Goal: Find specific page/section: Find specific page/section

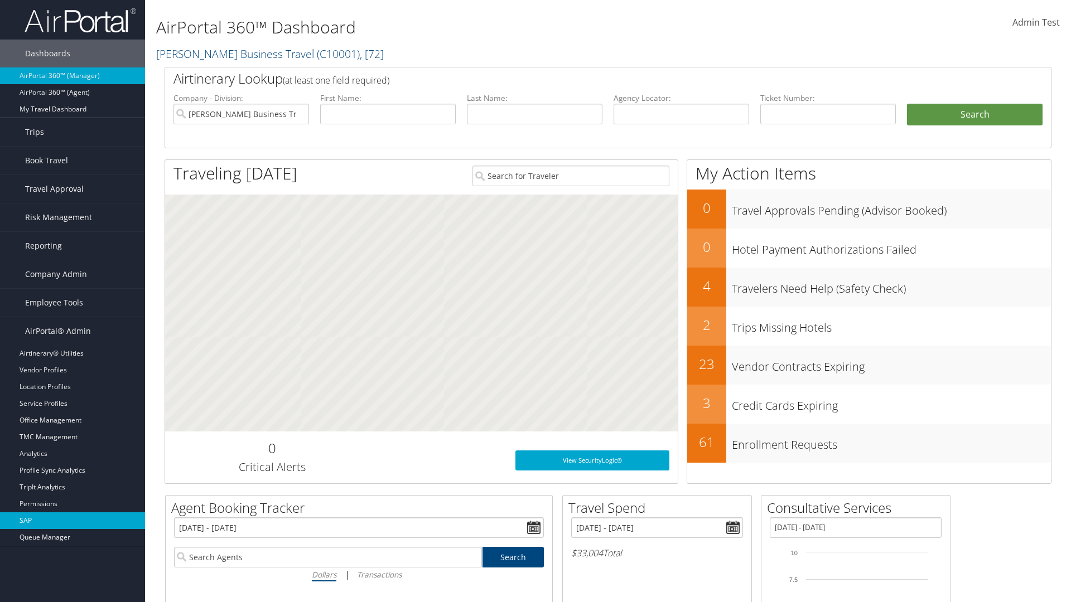
click at [73, 521] on link "SAP" at bounding box center [72, 521] width 145 height 17
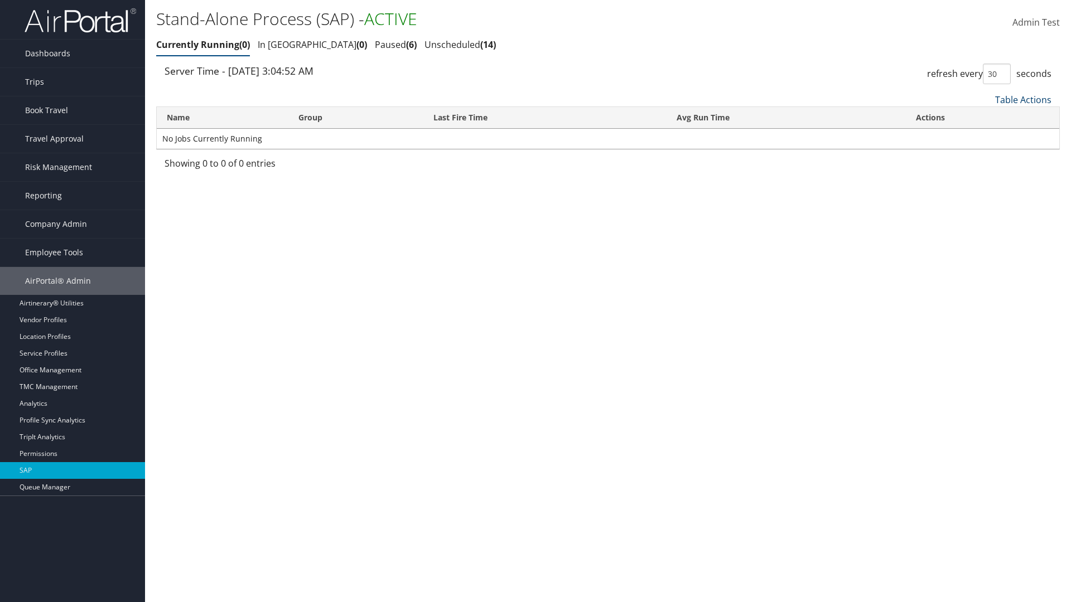
click at [1023, 99] on link "Table Actions" at bounding box center [1023, 100] width 56 height 12
click at [986, 173] on link "Page Length" at bounding box center [986, 174] width 147 height 19
click at [986, 137] on link "25" at bounding box center [986, 137] width 147 height 19
click at [1023, 99] on link "Table Actions" at bounding box center [1023, 100] width 56 height 12
click at [986, 173] on link "Page Length" at bounding box center [986, 174] width 147 height 19
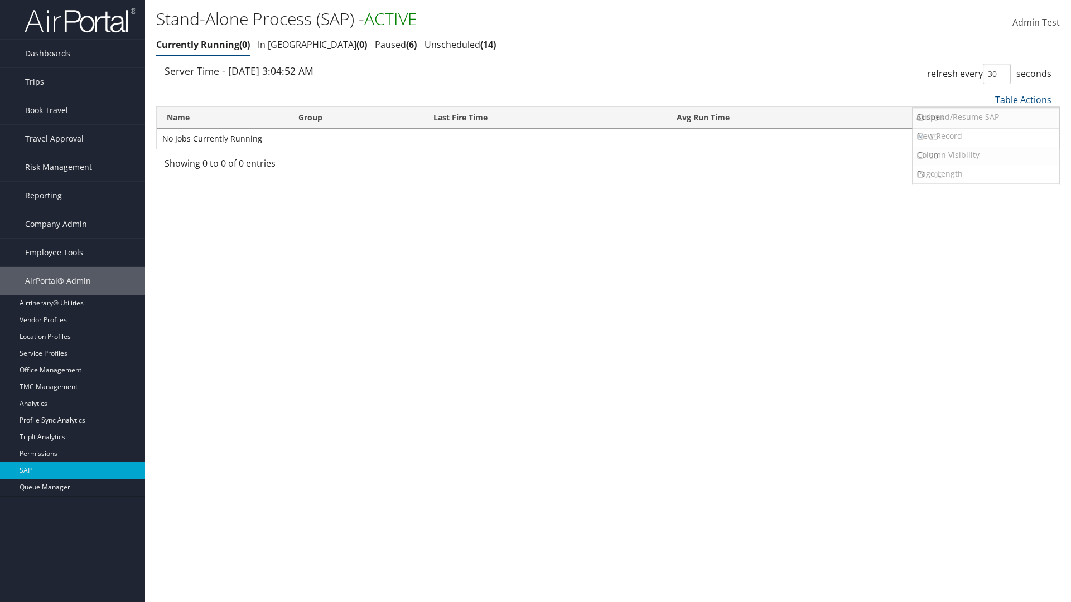
click at [986, 156] on link "50" at bounding box center [986, 156] width 147 height 19
click at [1023, 99] on link "Table Actions" at bounding box center [1023, 100] width 56 height 12
click at [986, 173] on link "Page Length" at bounding box center [986, 174] width 147 height 19
click at [1023, 99] on link "Table Actions" at bounding box center [1023, 100] width 56 height 12
click at [986, 155] on link "Column Visibility" at bounding box center [986, 155] width 147 height 19
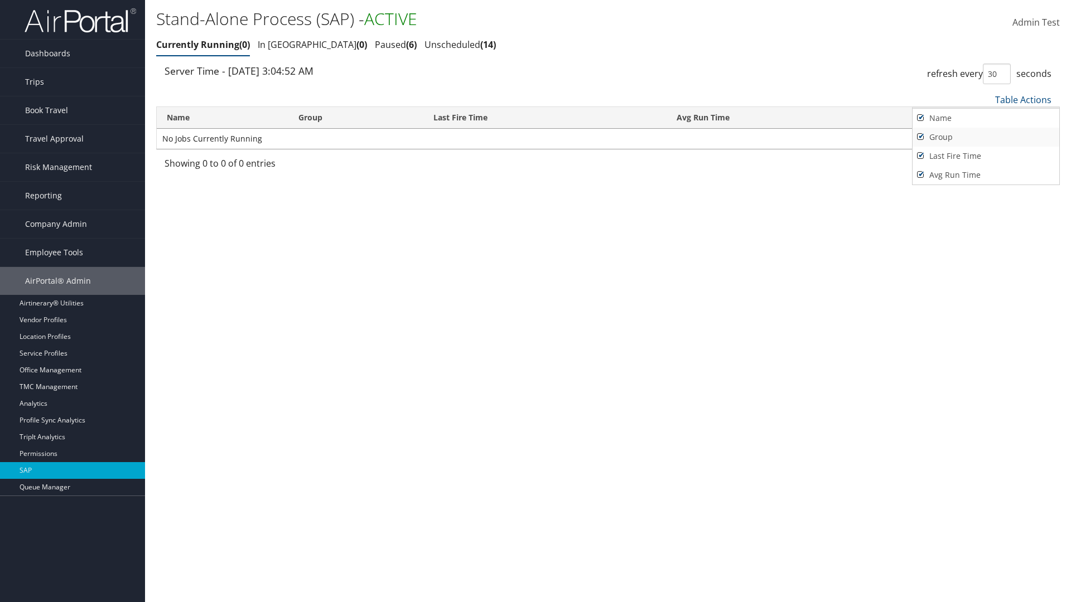
click at [986, 118] on link "Name" at bounding box center [986, 118] width 147 height 19
click at [986, 137] on link "Group" at bounding box center [986, 137] width 147 height 19
click at [986, 156] on link "Last Fire Time" at bounding box center [986, 156] width 147 height 19
click at [986, 175] on link "Avg Run Time" at bounding box center [986, 175] width 147 height 19
click at [535, 301] on div at bounding box center [535, 301] width 1071 height 602
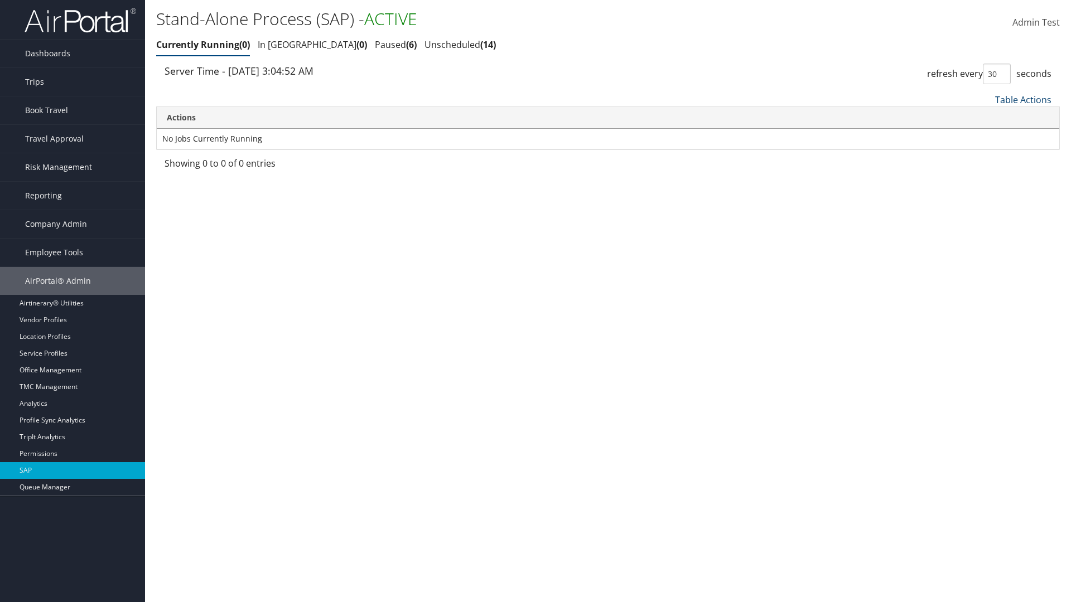
click at [1023, 99] on link "Table Actions" at bounding box center [1023, 100] width 56 height 12
